Goal: Use online tool/utility: Utilize a website feature to perform a specific function

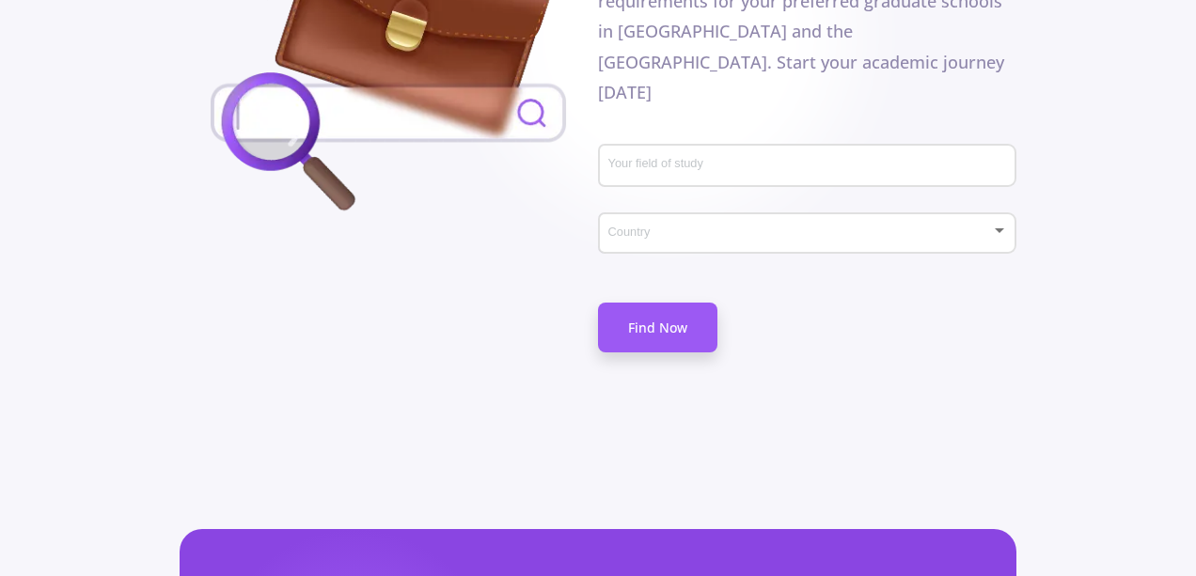
scroll to position [1316, 0]
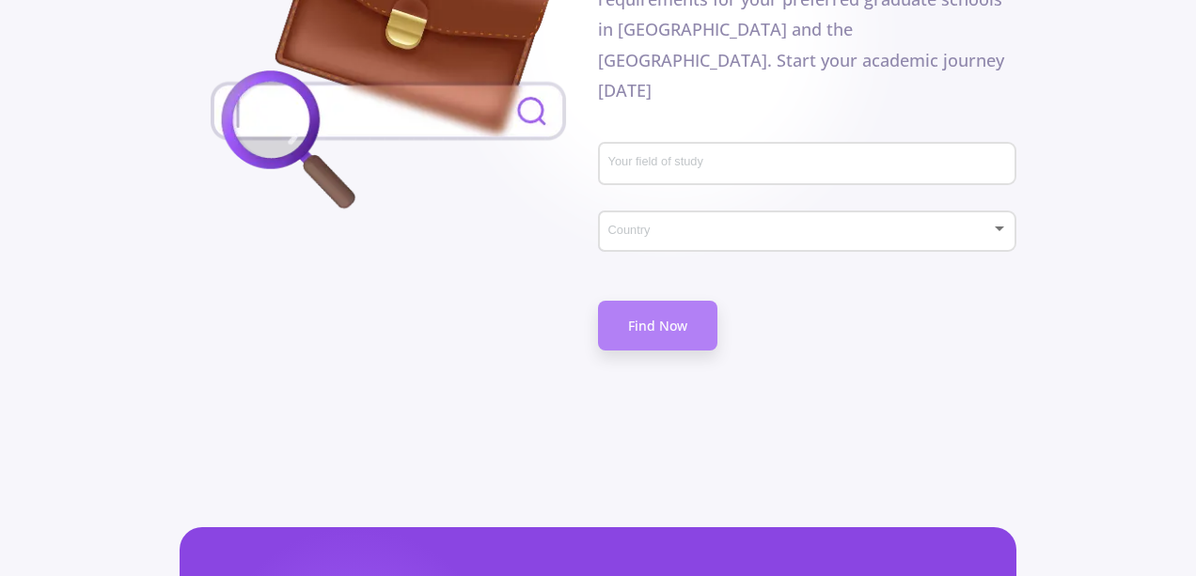
click at [650, 301] on link "Find Now" at bounding box center [657, 326] width 119 height 50
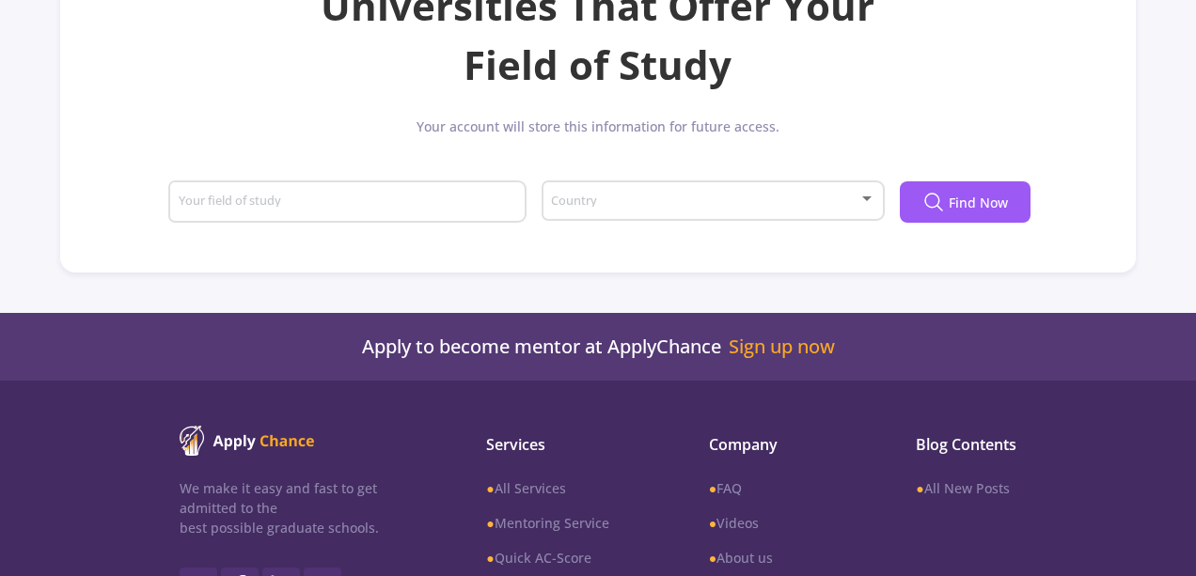
scroll to position [261, 0]
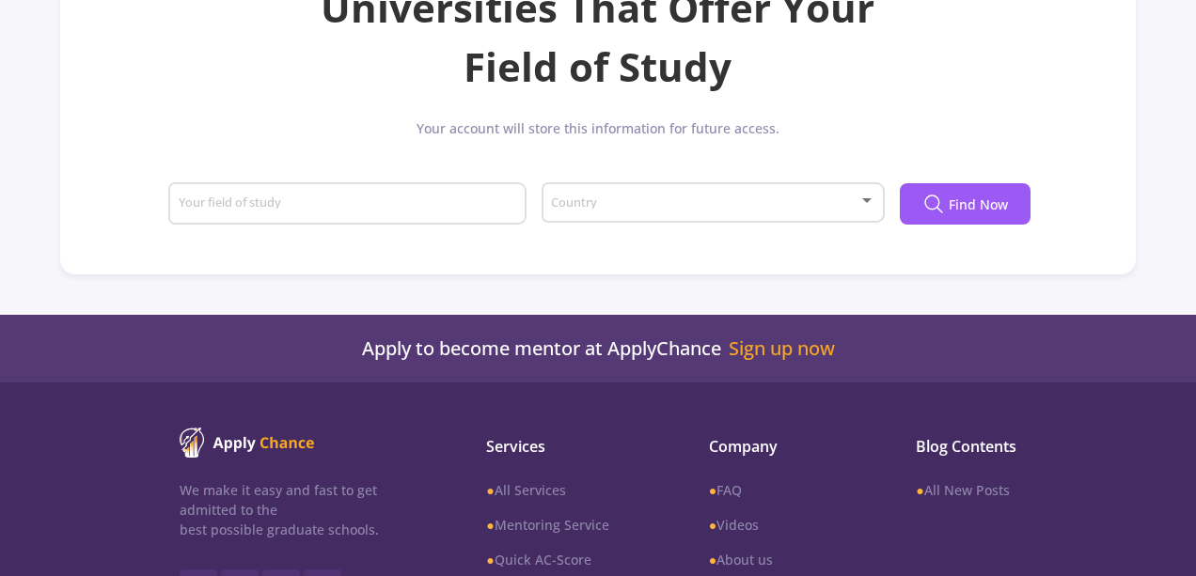
click at [397, 220] on div "Your field of study" at bounding box center [348, 200] width 340 height 49
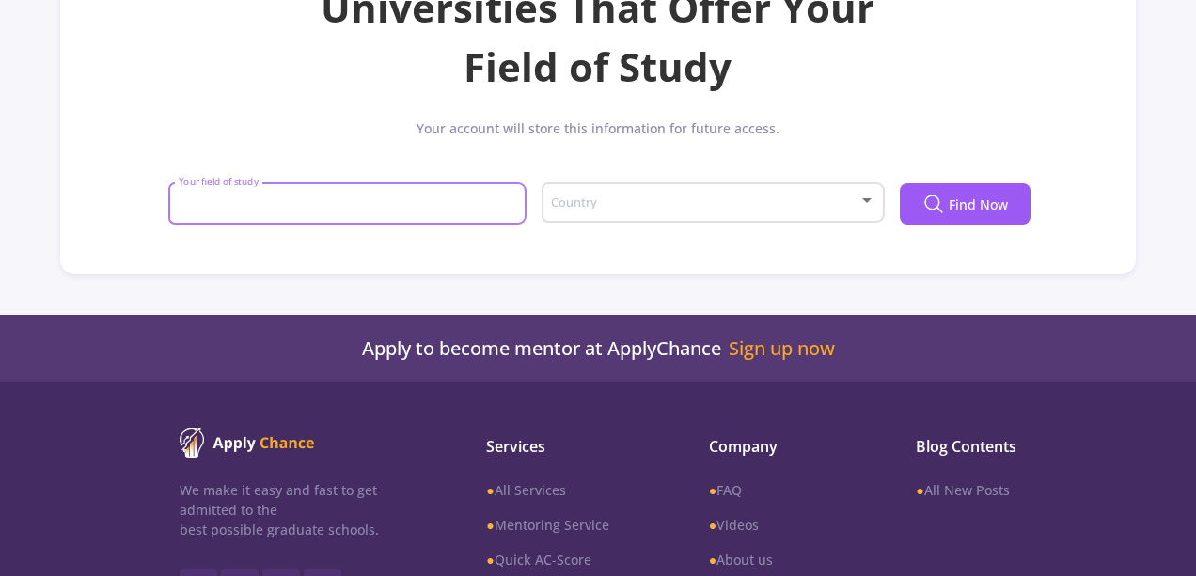
click at [404, 206] on input "Your field of study" at bounding box center [350, 205] width 345 height 17
click at [210, 207] on input "electical engineering" at bounding box center [350, 205] width 345 height 17
type input "electrical engineering"
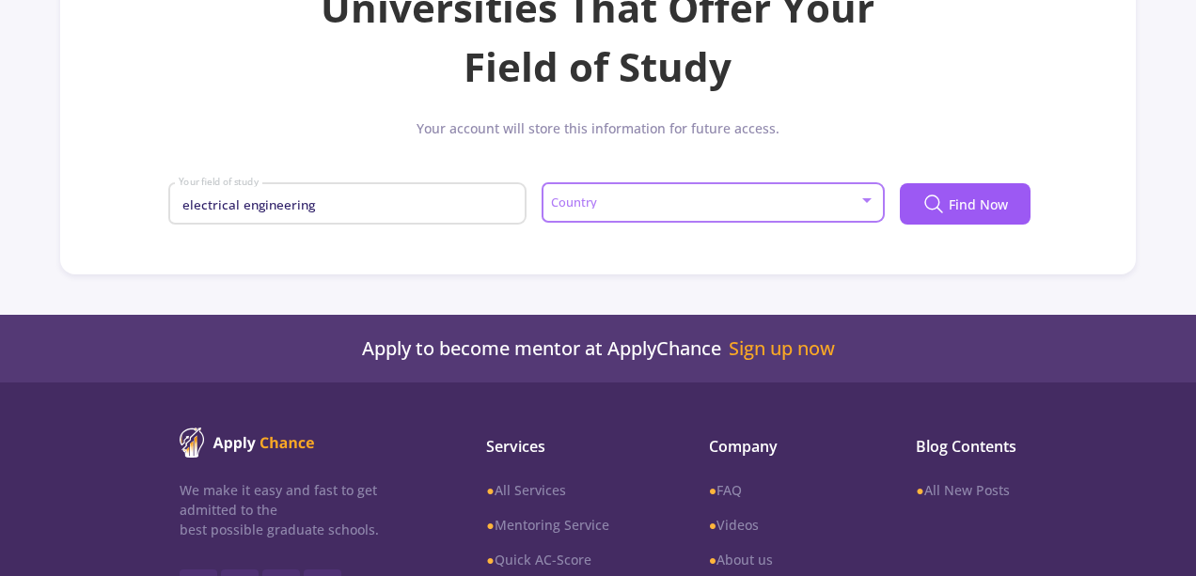
click at [575, 202] on span at bounding box center [707, 203] width 304 height 13
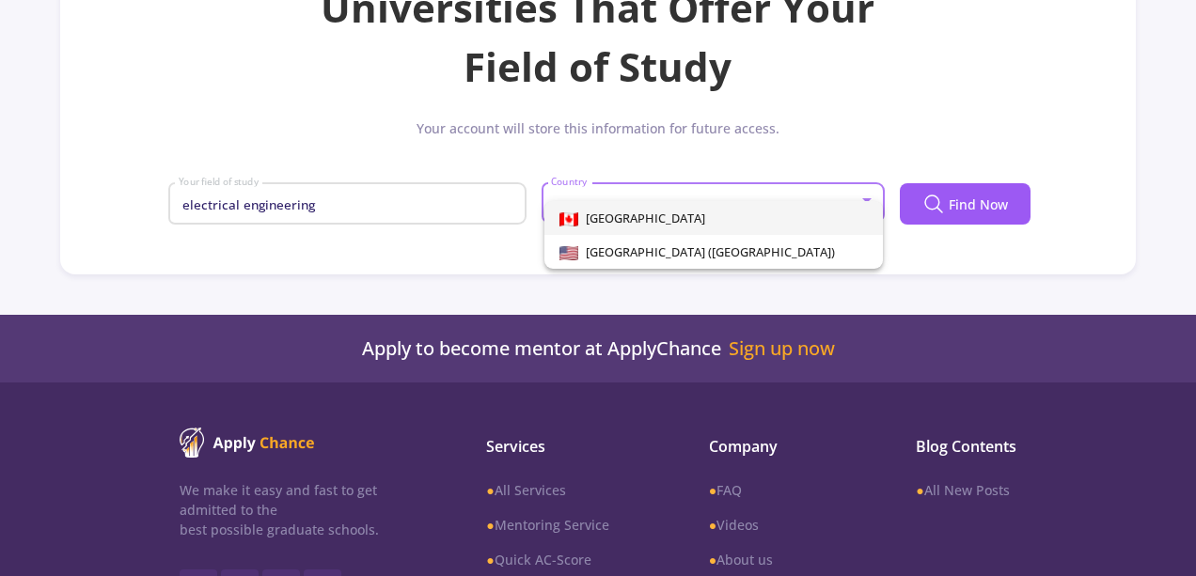
click at [578, 222] on img at bounding box center [568, 220] width 19 height 14
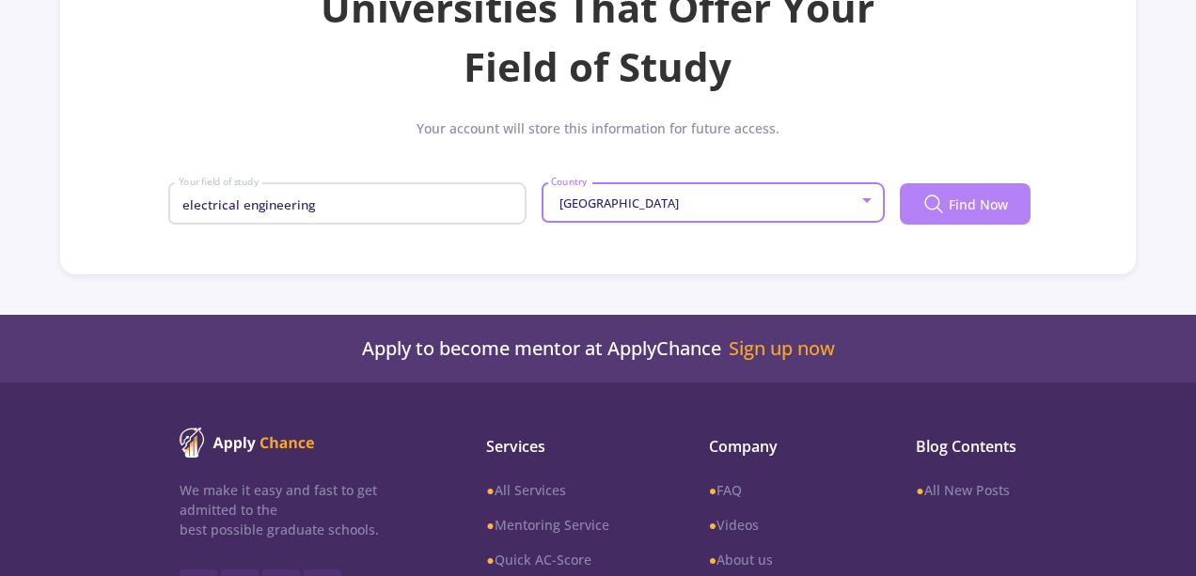
click at [996, 208] on span "Find Now" at bounding box center [978, 205] width 59 height 20
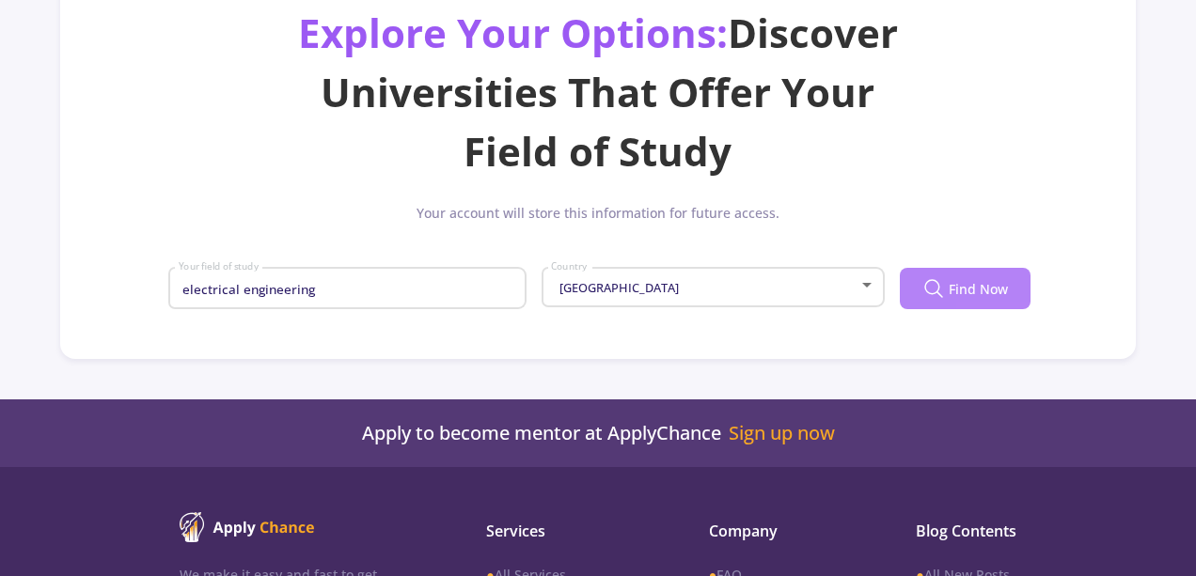
scroll to position [73, 0]
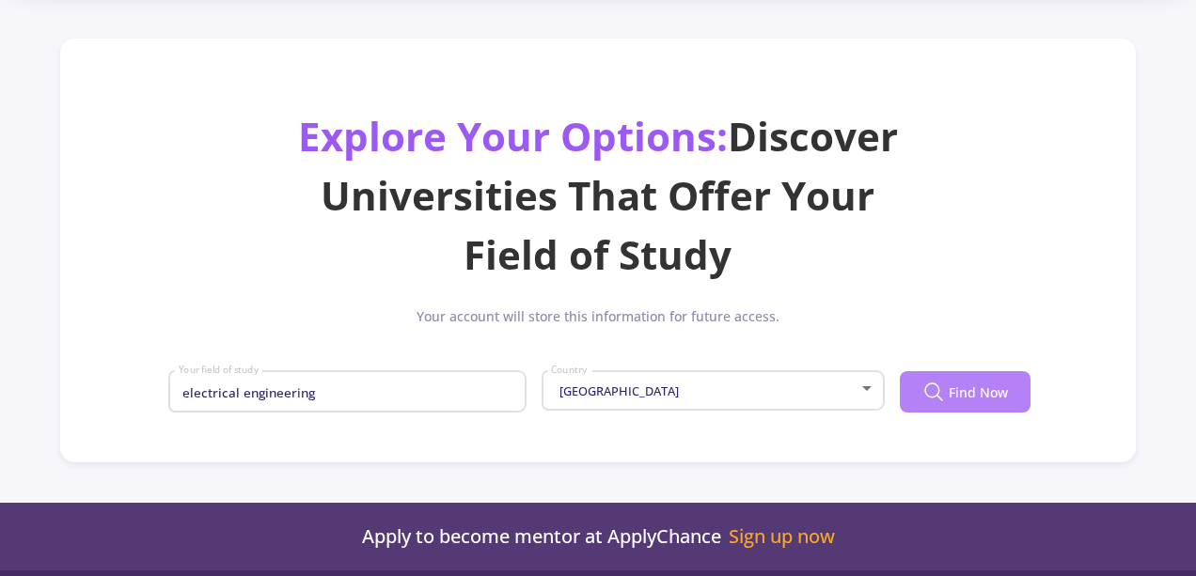
click at [980, 384] on span "Find Now" at bounding box center [978, 393] width 59 height 20
